Goal: Information Seeking & Learning: Learn about a topic

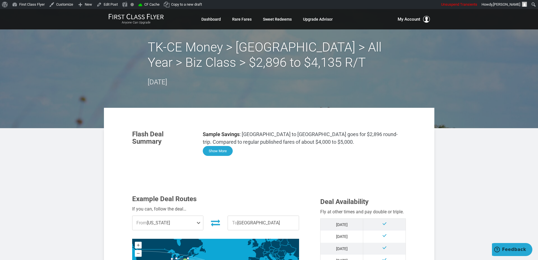
click at [225, 152] on button "Show More" at bounding box center [218, 151] width 30 height 10
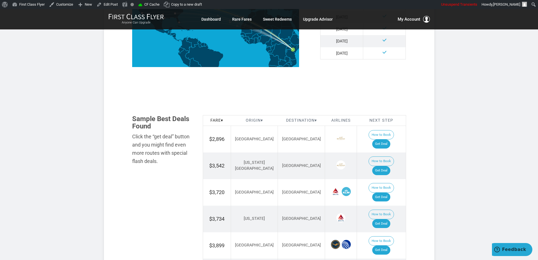
scroll to position [678, 0]
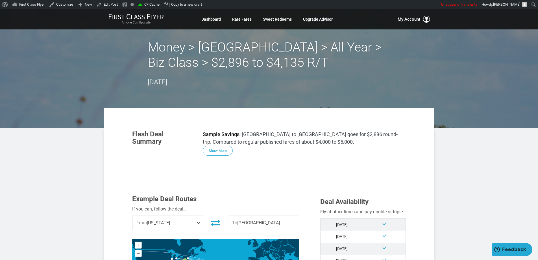
drag, startPoint x: 406, startPoint y: 93, endPoint x: 258, endPoint y: 71, distance: 149.9
click at [404, 93] on header "Money > Nairobi > All Year > Biz Class > $2,896 to $4,135 R/T September 11, 2025" at bounding box center [269, 68] width 538 height 119
click at [190, 56] on h2 "Money > [GEOGRAPHIC_DATA] > All Year > Biz Class > $2,896 to $4,135 R/T" at bounding box center [269, 55] width 243 height 31
click at [229, 53] on h2 "Money > [GEOGRAPHIC_DATA] > All Year > Biz Class > $2,896 to $4,135 R/T" at bounding box center [269, 55] width 243 height 31
click at [285, 59] on h2 "Money > [GEOGRAPHIC_DATA] > All Year > Biz Class > $2,896 to $4,135 R/T" at bounding box center [269, 55] width 243 height 31
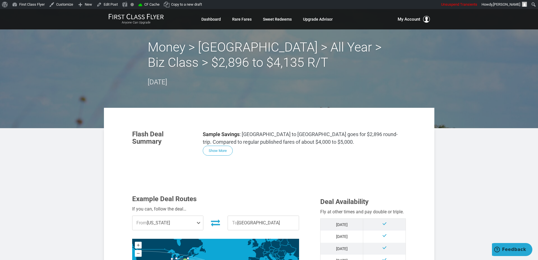
drag, startPoint x: 316, startPoint y: 66, endPoint x: 258, endPoint y: 82, distance: 59.8
click at [314, 66] on h2 "Money > [GEOGRAPHIC_DATA] > All Year > Biz Class > $2,896 to $4,135 R/T" at bounding box center [269, 55] width 243 height 31
click at [252, 84] on div "Money > Nairobi > All Year > Biz Class > $2,896 to $4,135 R/T September 11, 2025" at bounding box center [269, 64] width 243 height 48
click at [221, 151] on button "Show More" at bounding box center [218, 151] width 30 height 10
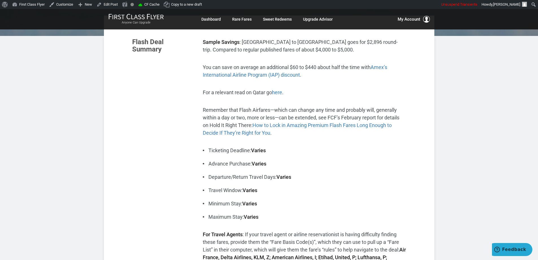
scroll to position [57, 0]
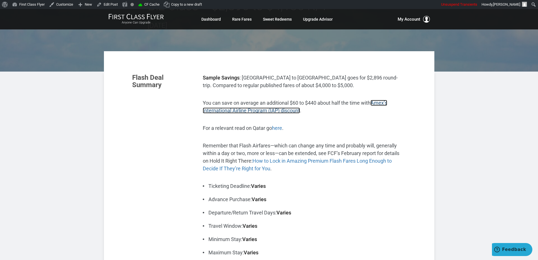
click at [377, 105] on span "Amex’s International Airline Program (IAP) discount" at bounding box center [295, 107] width 184 height 14
click at [277, 129] on link "here" at bounding box center [277, 128] width 10 height 6
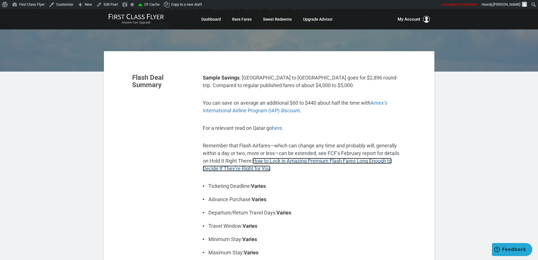
click at [315, 160] on link "How to Lock in Amazing Premium Flash Fares Long Enough to Decide If They’re Rig…" at bounding box center [297, 165] width 189 height 14
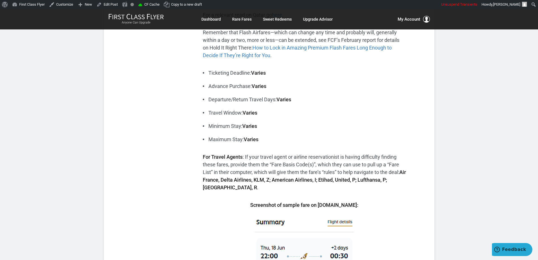
click at [360, 99] on li "Departure/Return Travel Days: Varies" at bounding box center [304, 99] width 203 height 8
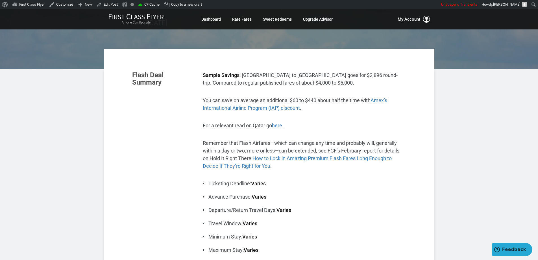
scroll to position [0, 0]
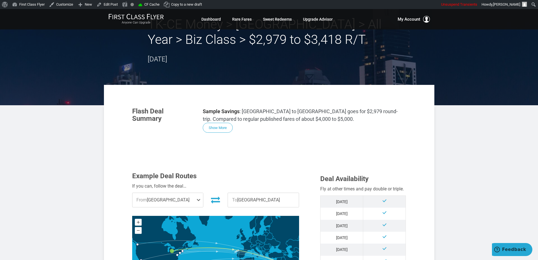
scroll to position [57, 0]
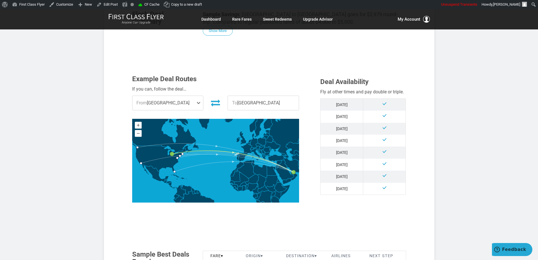
scroll to position [170, 0]
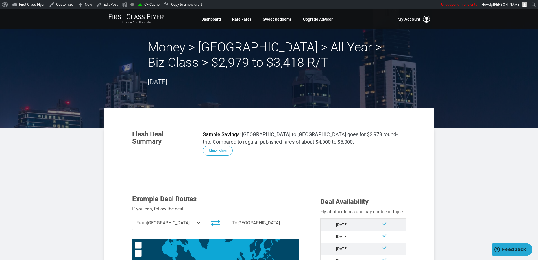
click at [194, 50] on h2 "Money > [GEOGRAPHIC_DATA] > All Year > Biz Class > $2,979 to $3,418 R/T" at bounding box center [269, 55] width 243 height 31
click at [239, 57] on h2 "Money > [GEOGRAPHIC_DATA] > All Year > Biz Class > $2,979 to $3,418 R/T" at bounding box center [269, 55] width 243 height 31
click at [297, 64] on h2 "Money > [GEOGRAPHIC_DATA] > All Year > Biz Class > $2,979 to $3,418 R/T" at bounding box center [269, 55] width 243 height 31
click at [226, 148] on button "Show More" at bounding box center [218, 151] width 30 height 10
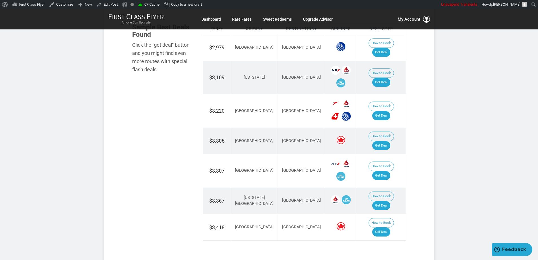
scroll to position [678, 0]
